Goal: Task Accomplishment & Management: Use online tool/utility

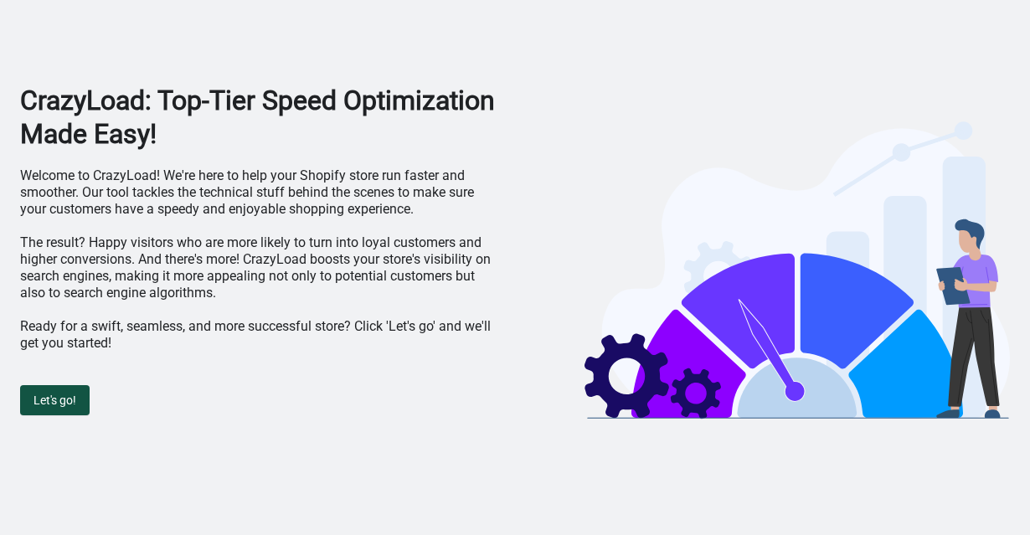
click at [75, 399] on span "Let's go!" at bounding box center [54, 399] width 43 height 13
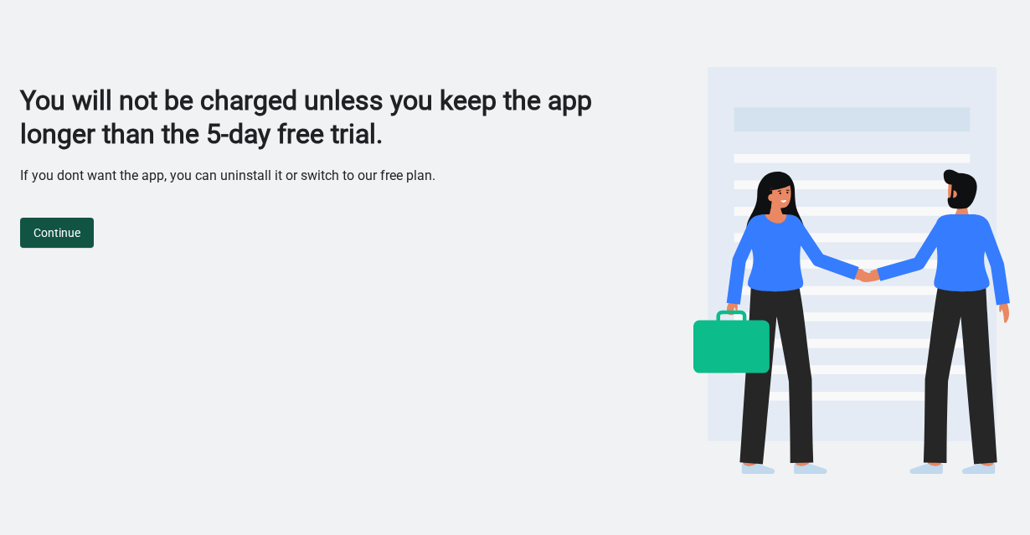
click at [80, 222] on button "Continue" at bounding box center [57, 233] width 74 height 30
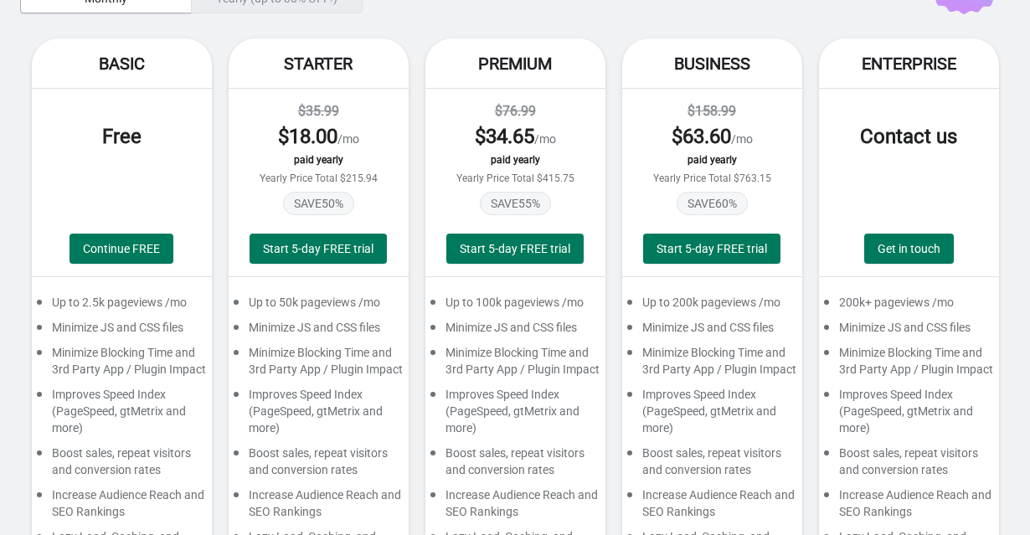
scroll to position [127, 0]
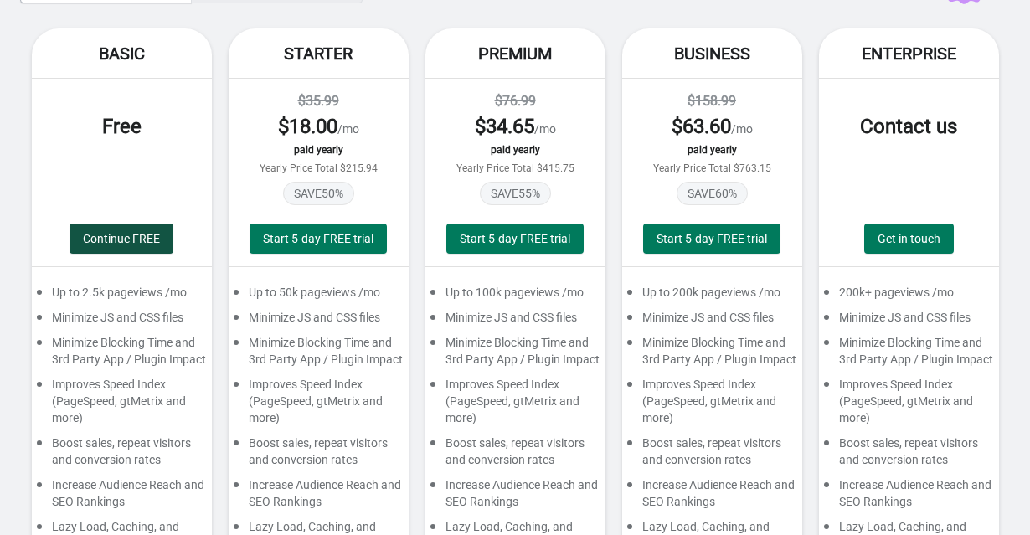
click at [92, 238] on span "Continue FREE" at bounding box center [121, 238] width 77 height 13
click at [123, 247] on button "Continue FREE" at bounding box center [121, 239] width 104 height 30
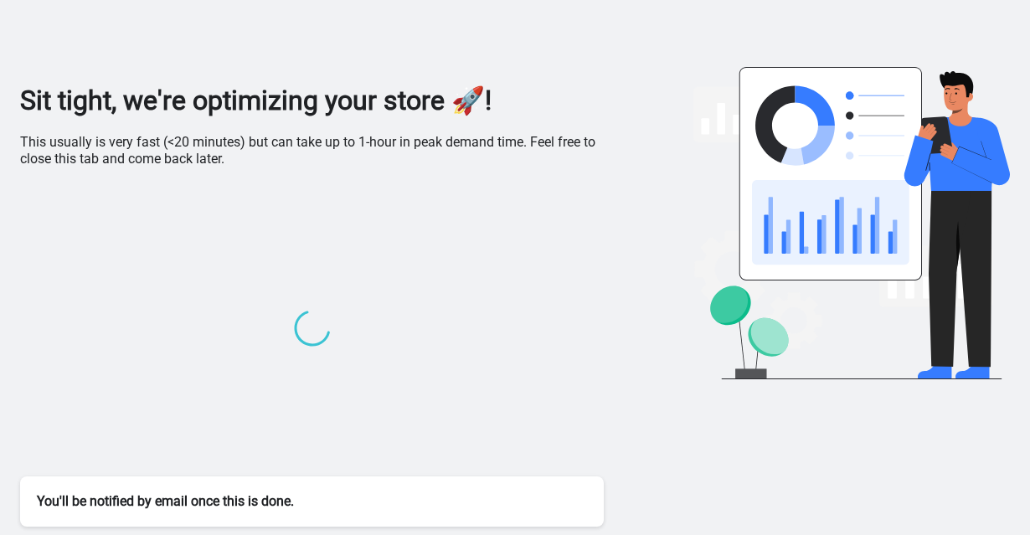
scroll to position [0, 0]
